Goal: Information Seeking & Learning: Learn about a topic

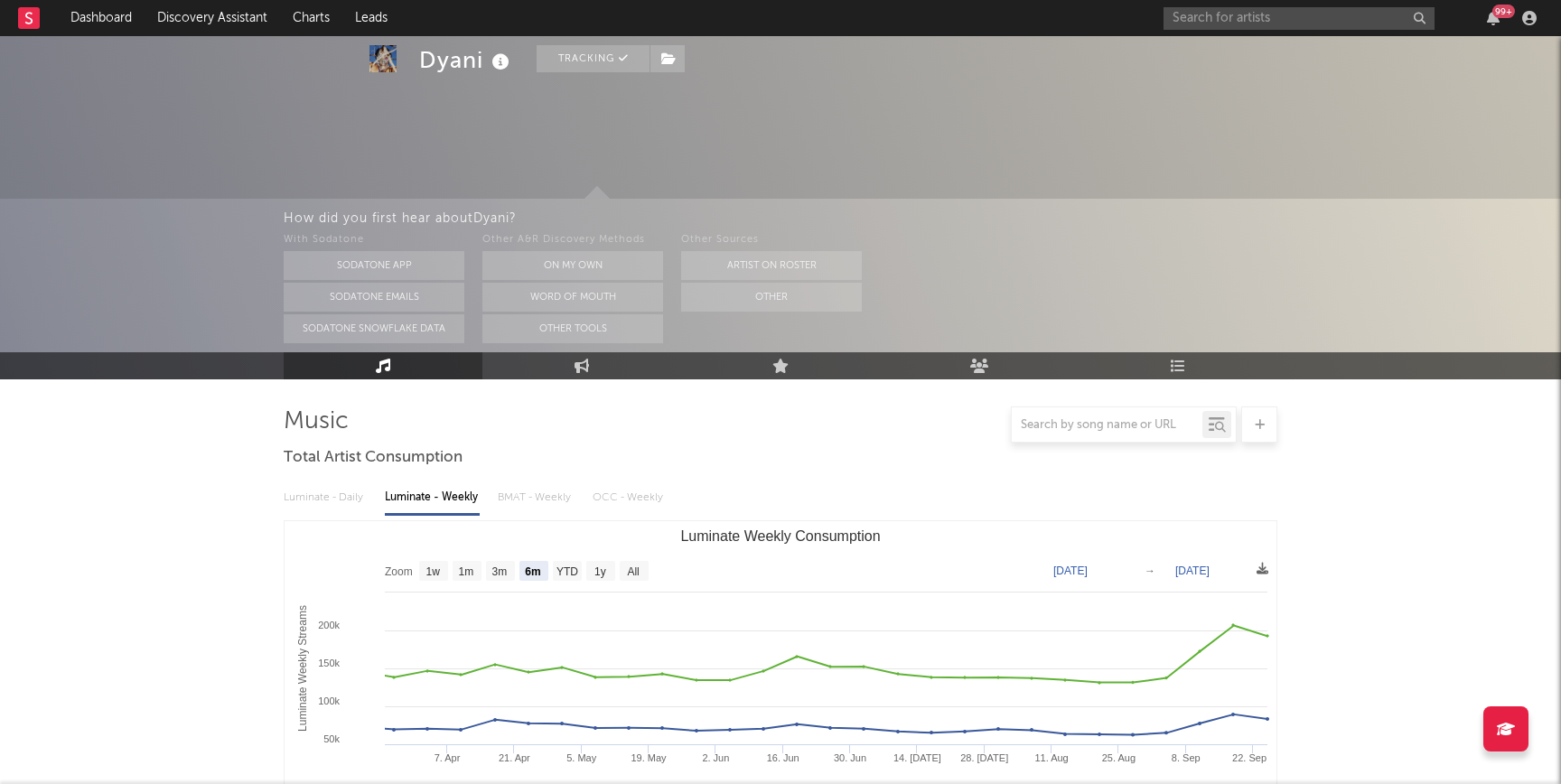
select select "6m"
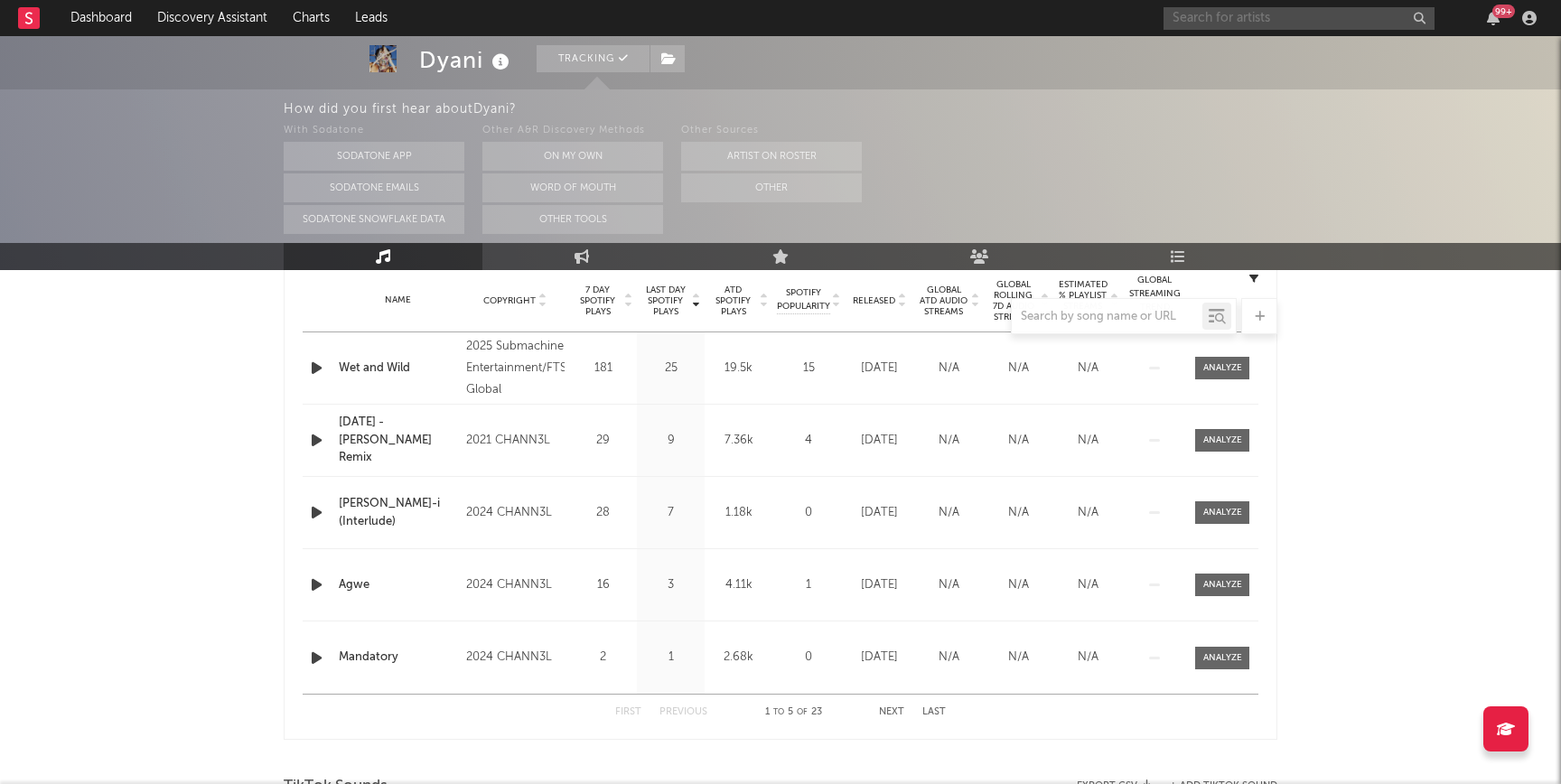
click at [1326, 8] on input "text" at bounding box center [1299, 19] width 271 height 22
click at [167, 27] on link "Discovery Assistant" at bounding box center [212, 18] width 136 height 36
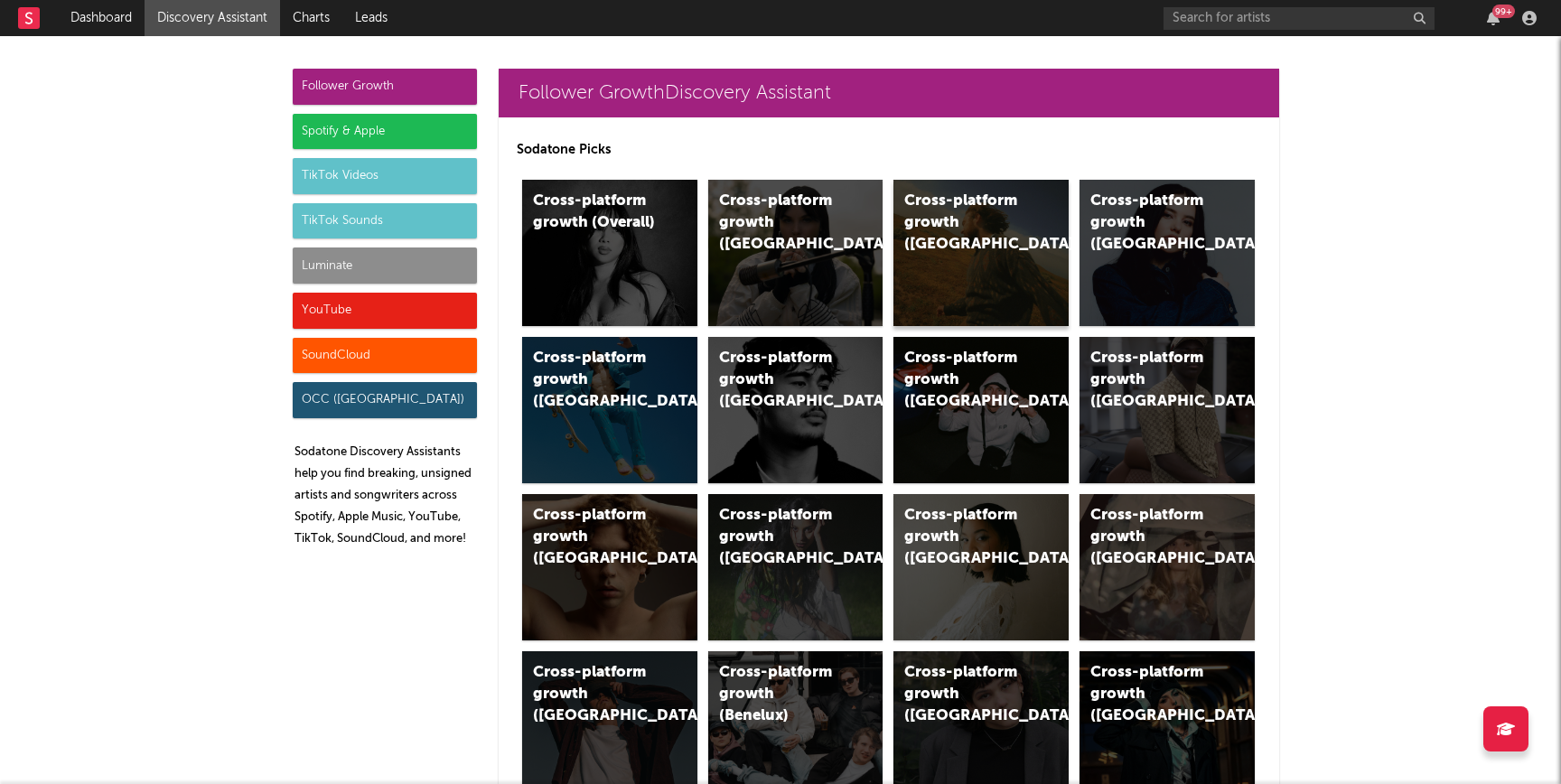
click at [983, 234] on div "Cross-platform growth ([GEOGRAPHIC_DATA])" at bounding box center [981, 252] width 175 height 146
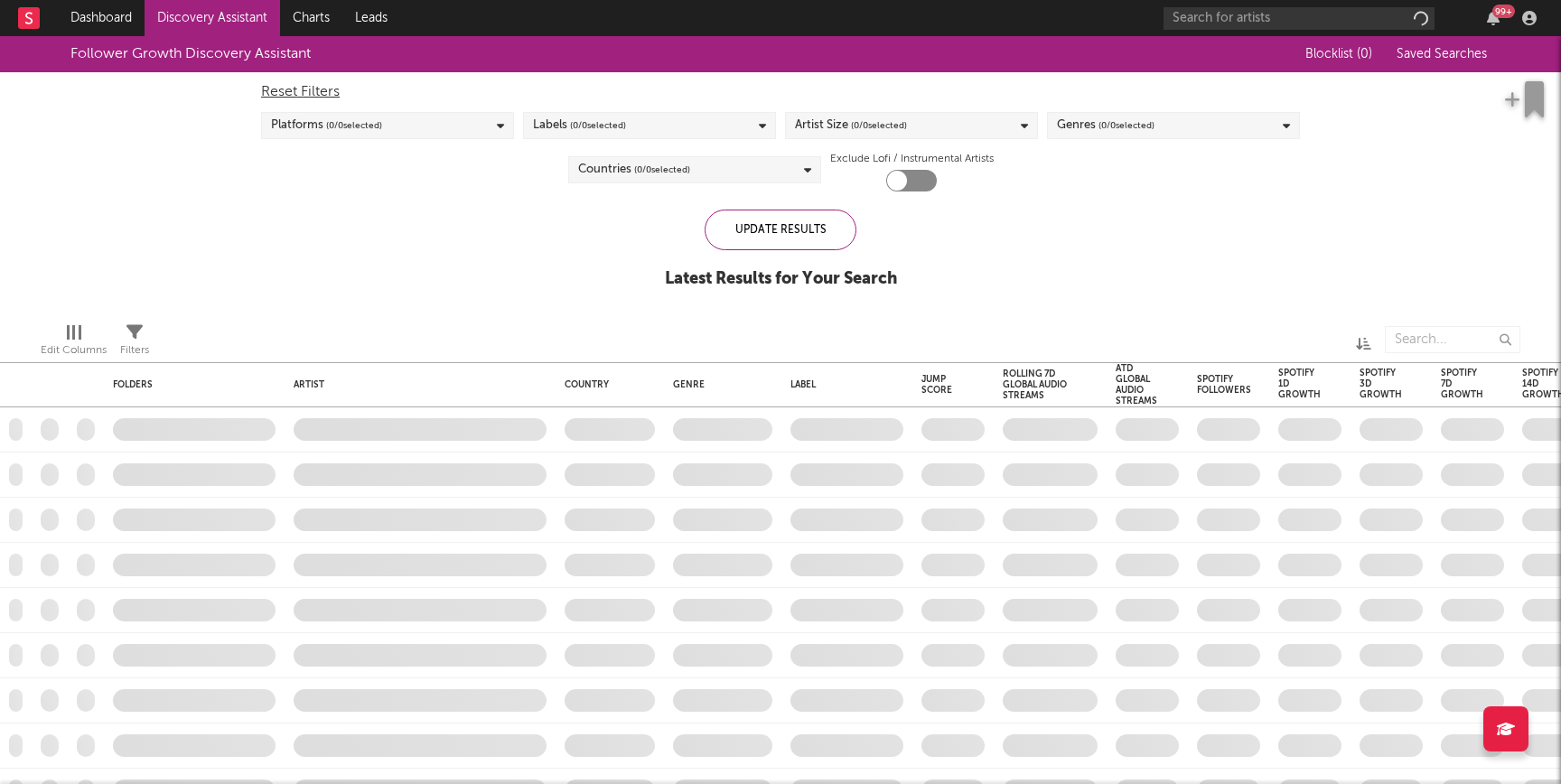
checkbox input "true"
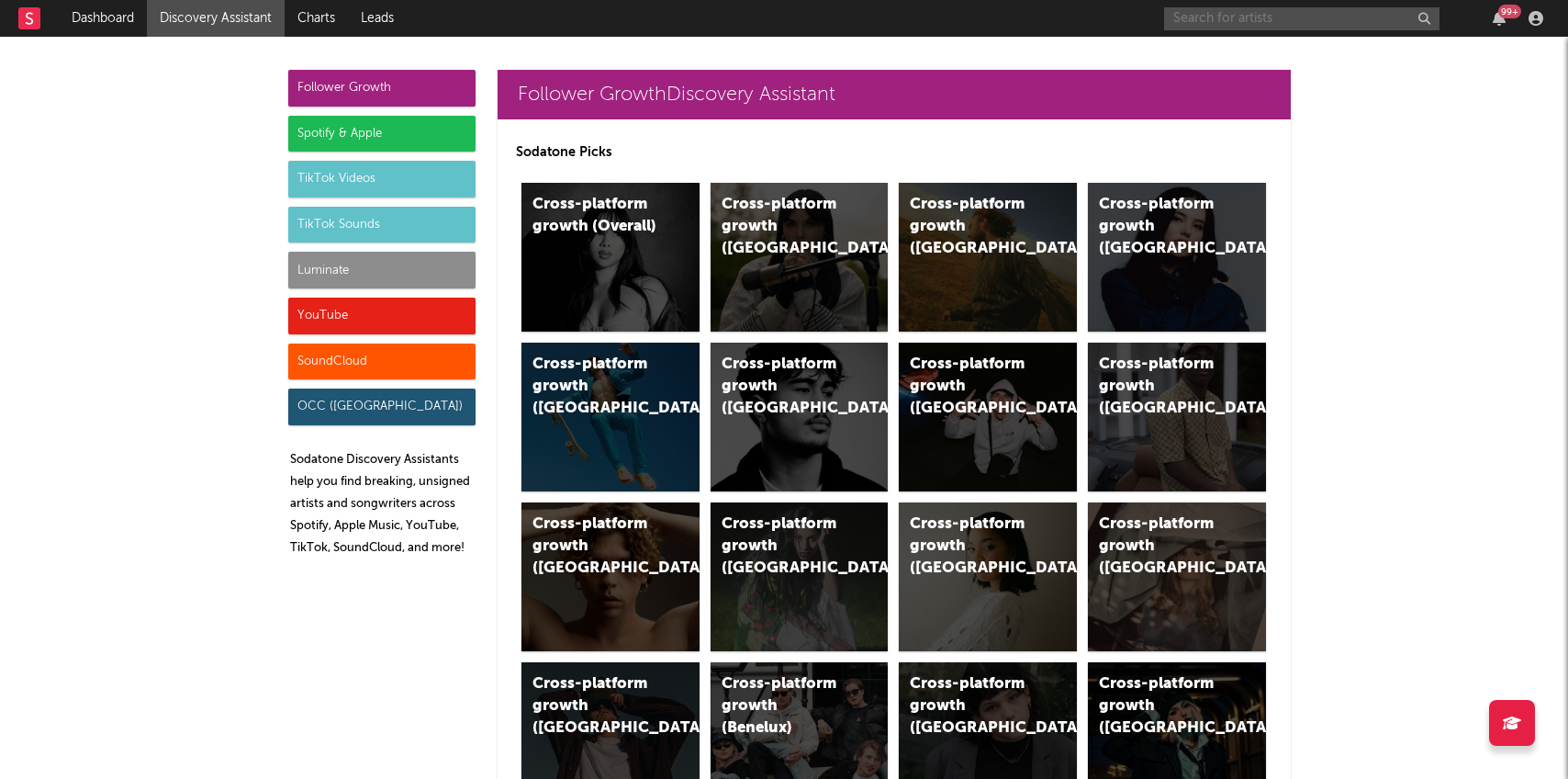
click at [1319, 15] on input "text" at bounding box center [1301, 19] width 275 height 23
type input "digla baby"
click at [1201, 13] on input "text" at bounding box center [1301, 19] width 275 height 23
type input "fabvl"
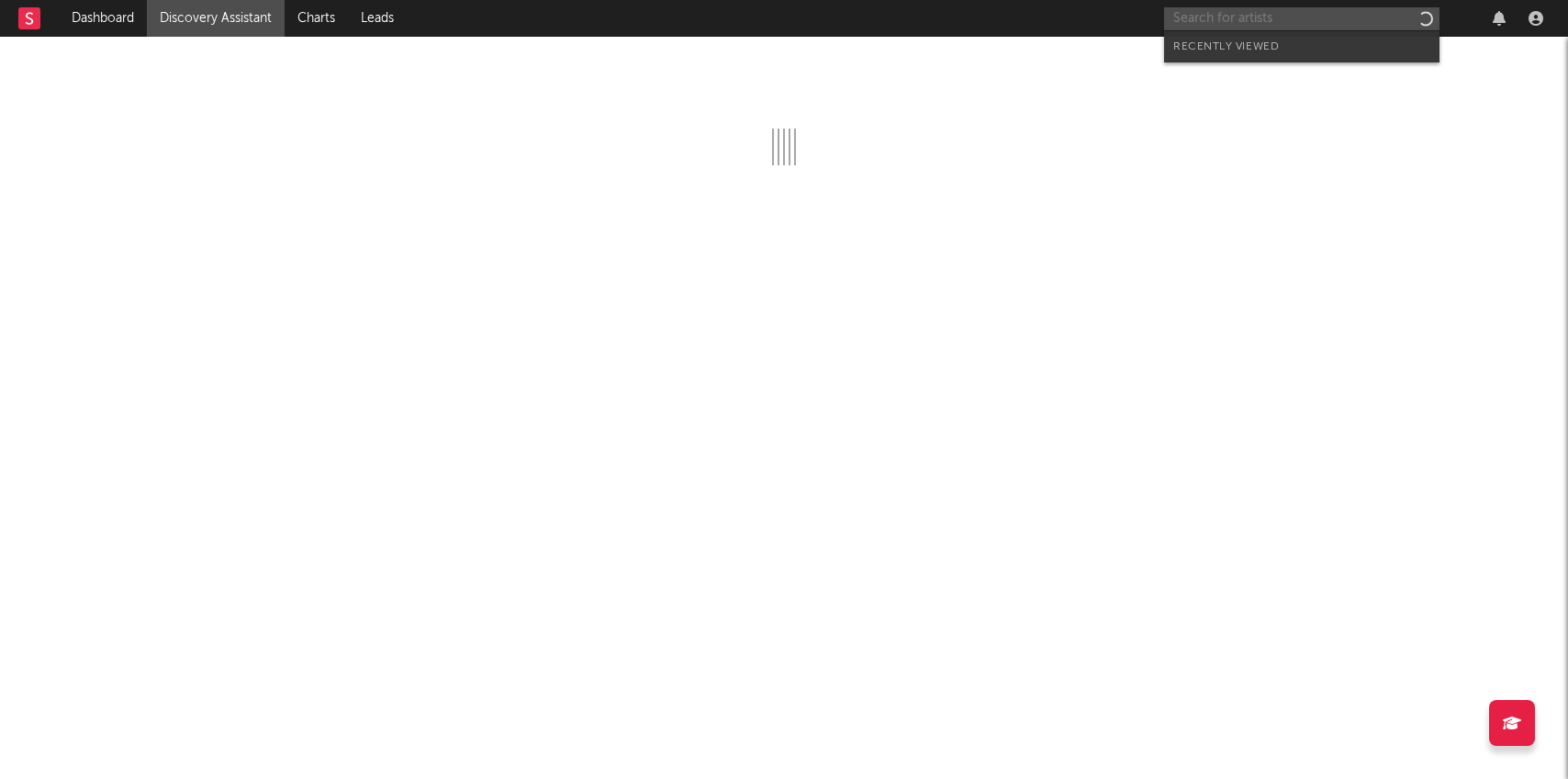
click at [1249, 20] on input "text" at bounding box center [1301, 19] width 275 height 23
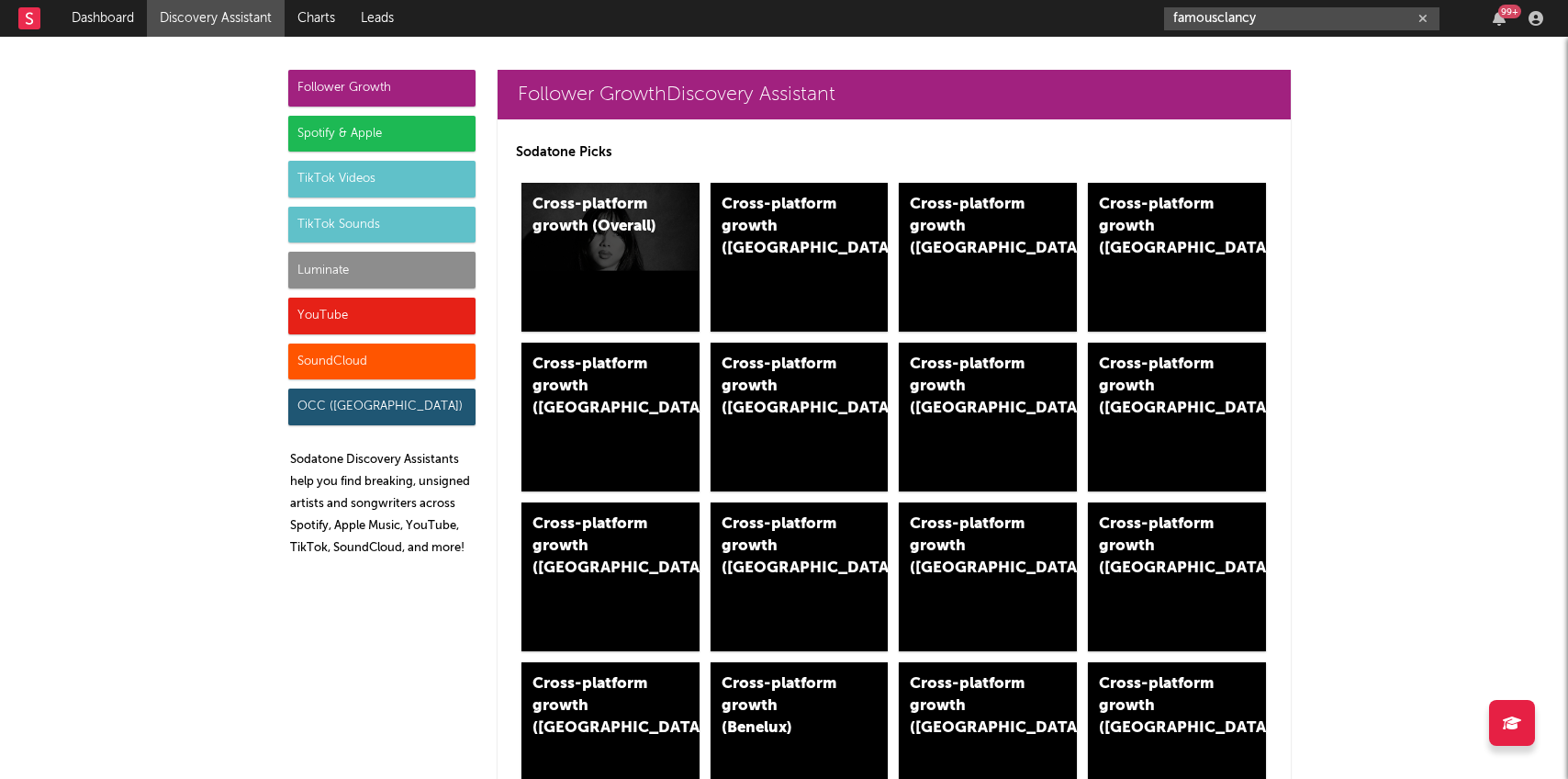
type input "famousclancy"
